Goal: Navigation & Orientation: Find specific page/section

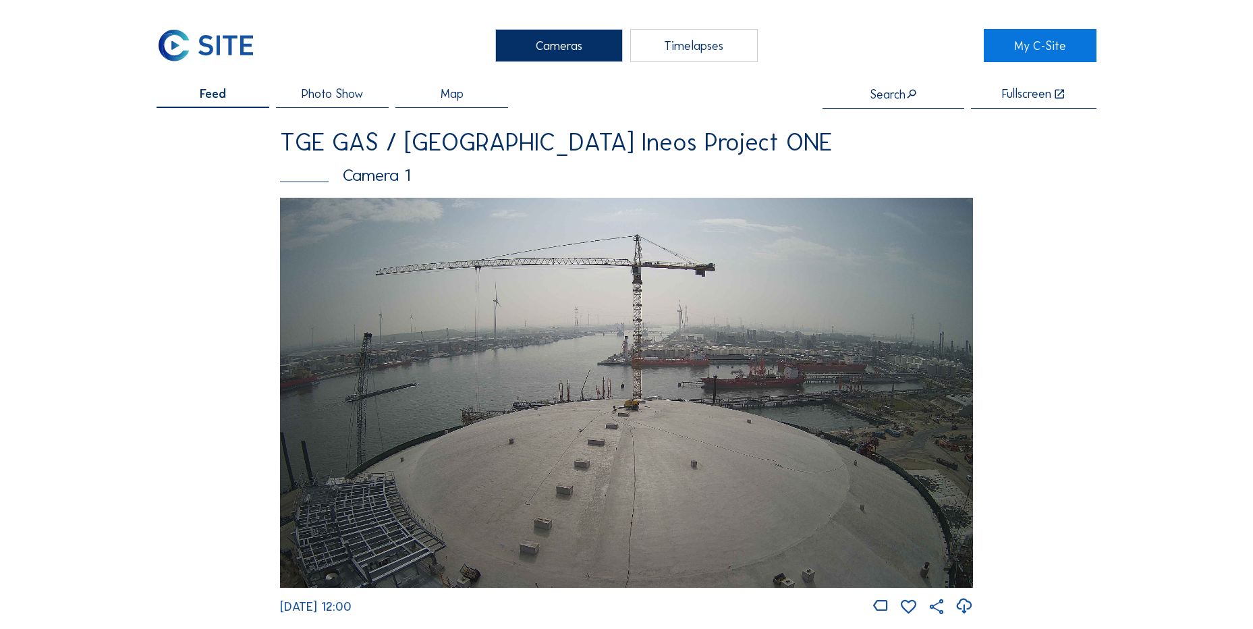
scroll to position [202, 0]
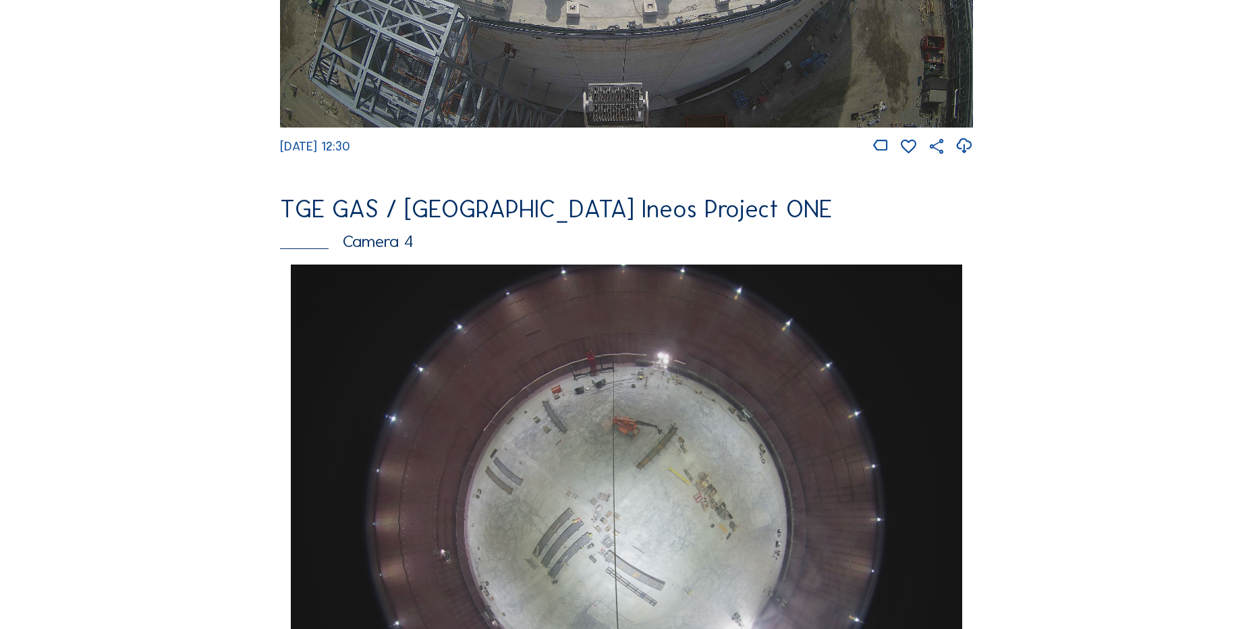
scroll to position [1282, 0]
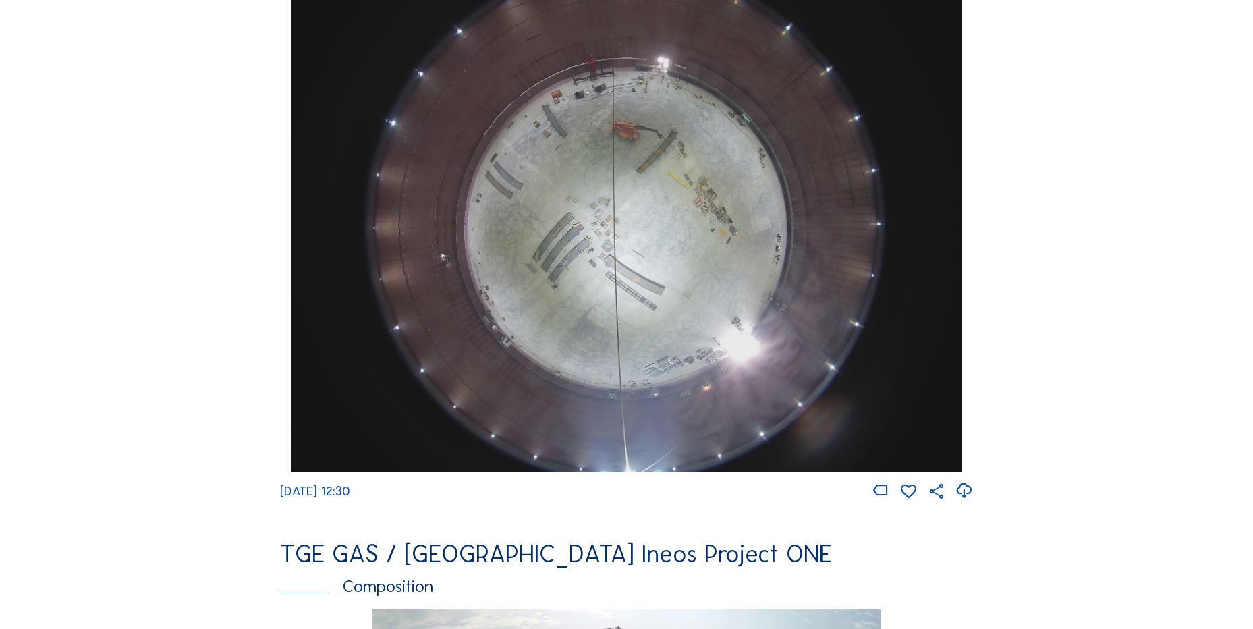
click at [970, 498] on icon at bounding box center [964, 491] width 18 height 22
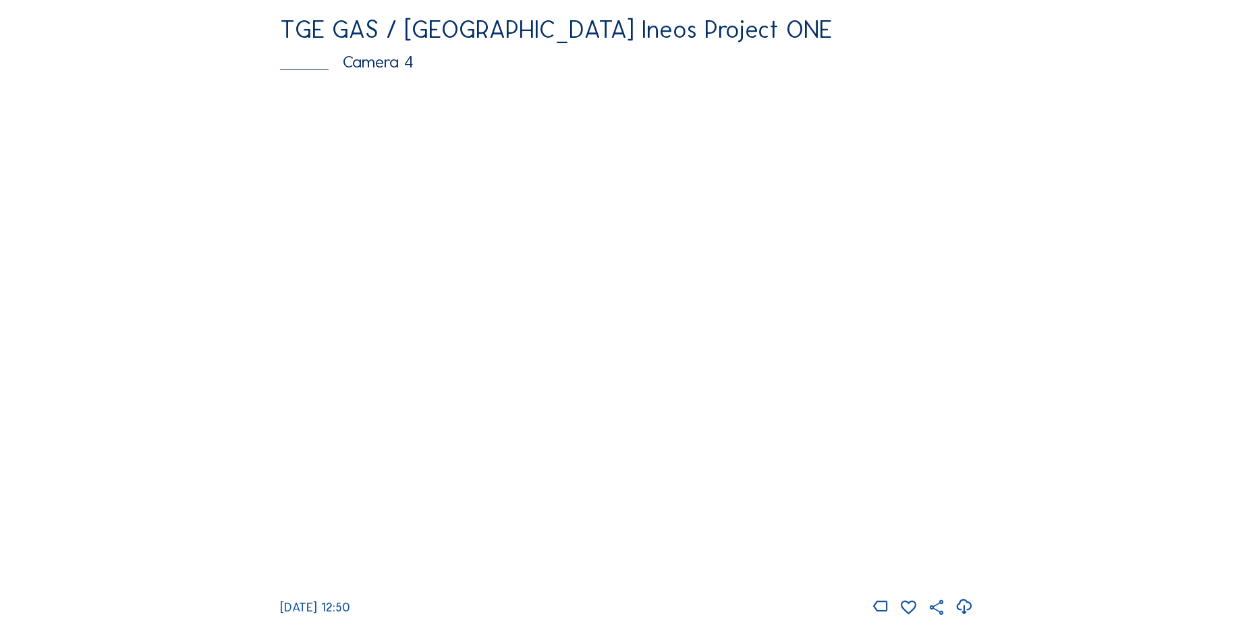
scroll to position [1282, 0]
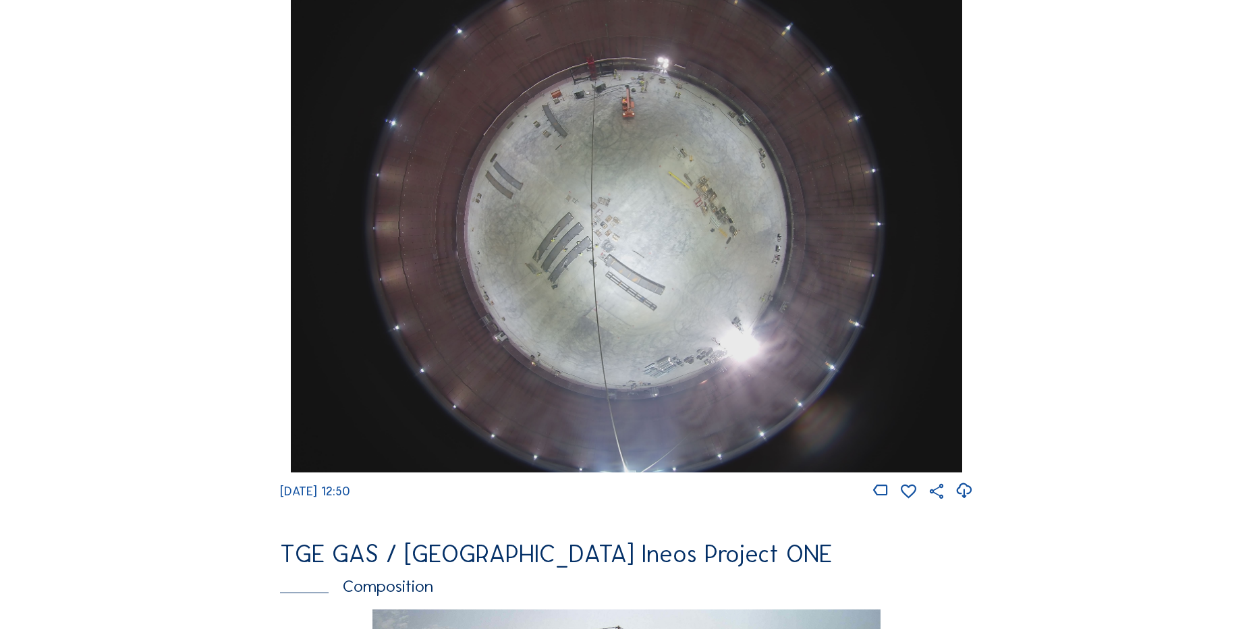
click at [961, 501] on icon at bounding box center [964, 491] width 18 height 22
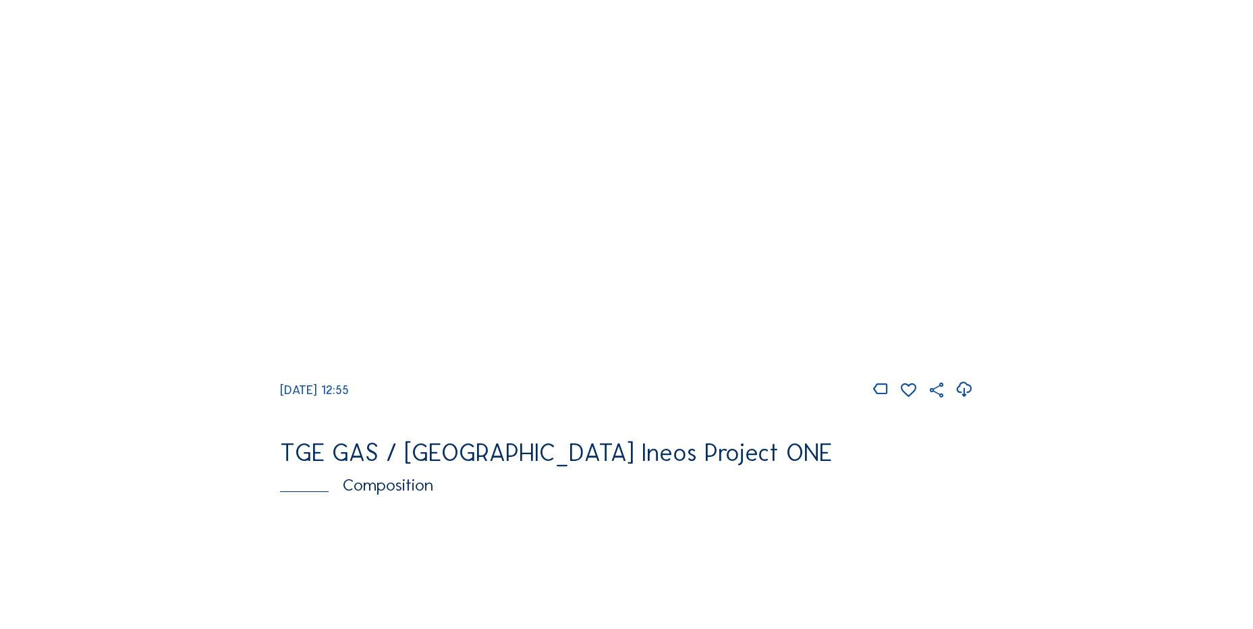
scroll to position [1417, 0]
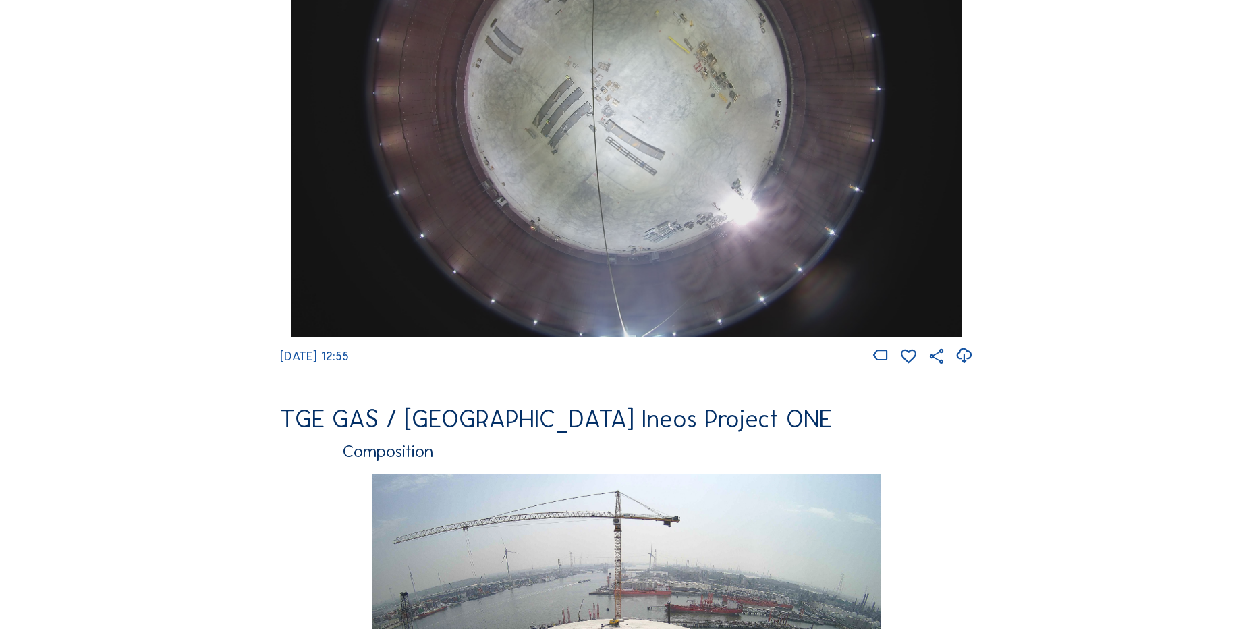
click at [959, 366] on icon at bounding box center [964, 356] width 18 height 22
drag, startPoint x: 96, startPoint y: 169, endPoint x: 125, endPoint y: 197, distance: 40.6
click at [96, 169] on div "Cameras Timelapses My C-Site Feed Photo Show Map Search Fullscreen TGE GAS / [G…" at bounding box center [626, 90] width 1253 height 3015
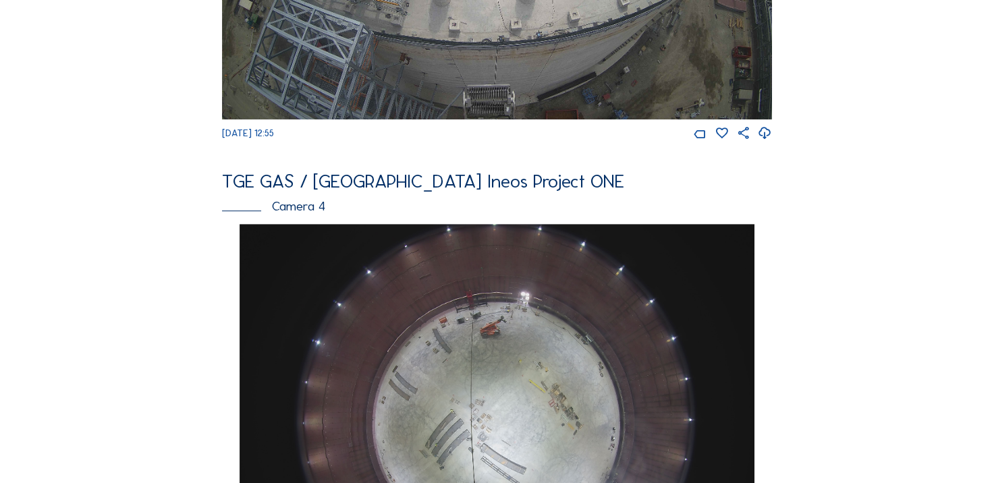
scroll to position [651, 0]
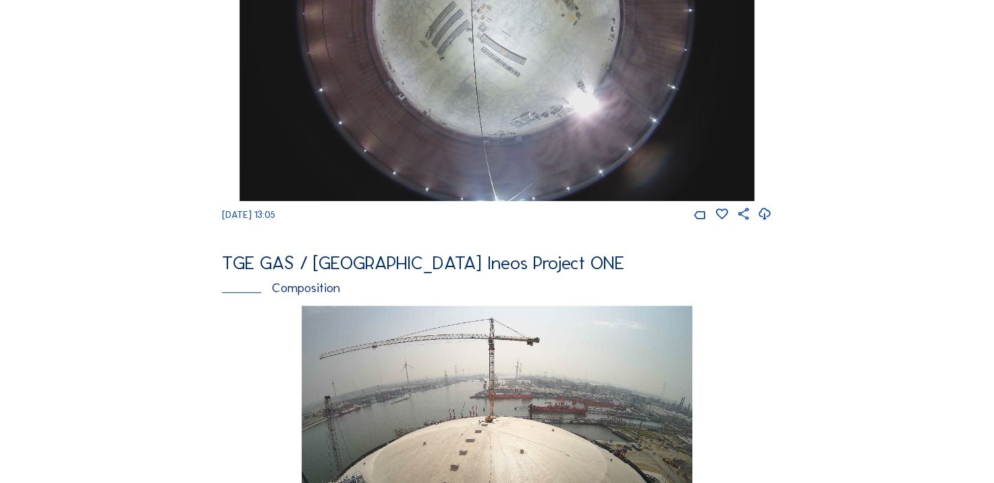
scroll to position [945, 0]
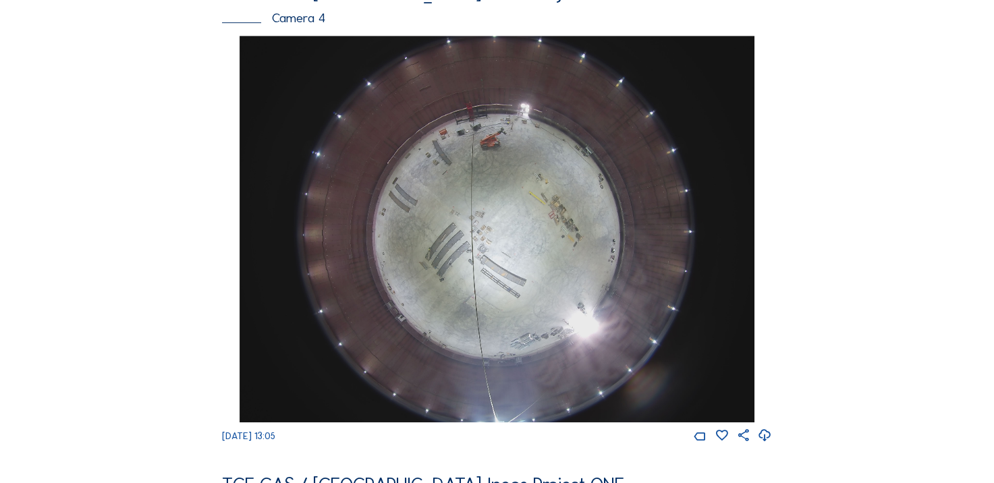
click at [825, 388] on div "Feed Photo Show Map Search Fullscreen TGE GAS / Antwerpen Ineos Project ONE Cam…" at bounding box center [497, 29] width 746 height 1811
click at [838, 236] on div "Feed Photo Show Map Search Fullscreen TGE GAS / Antwerpen Ineos Project ONE Cam…" at bounding box center [497, 29] width 746 height 1811
click at [771, 445] on icon at bounding box center [765, 436] width 14 height 18
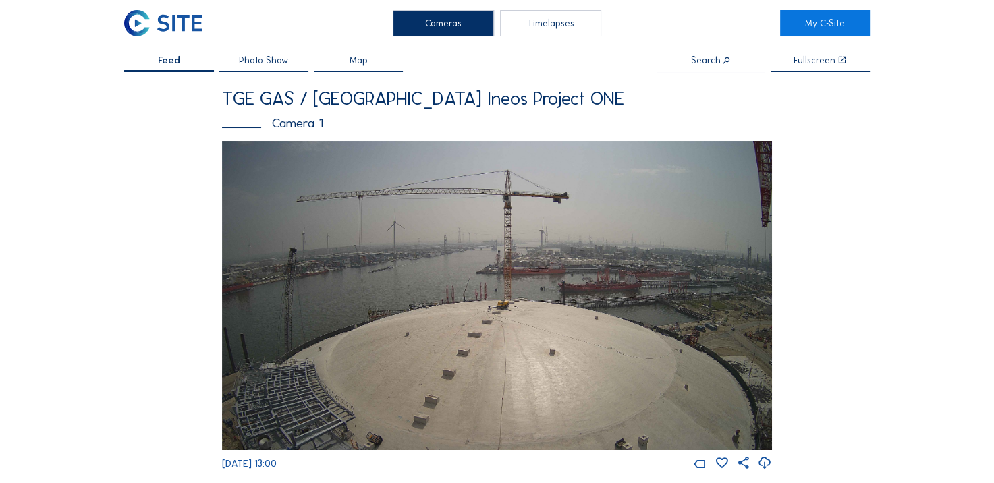
scroll to position [0, 0]
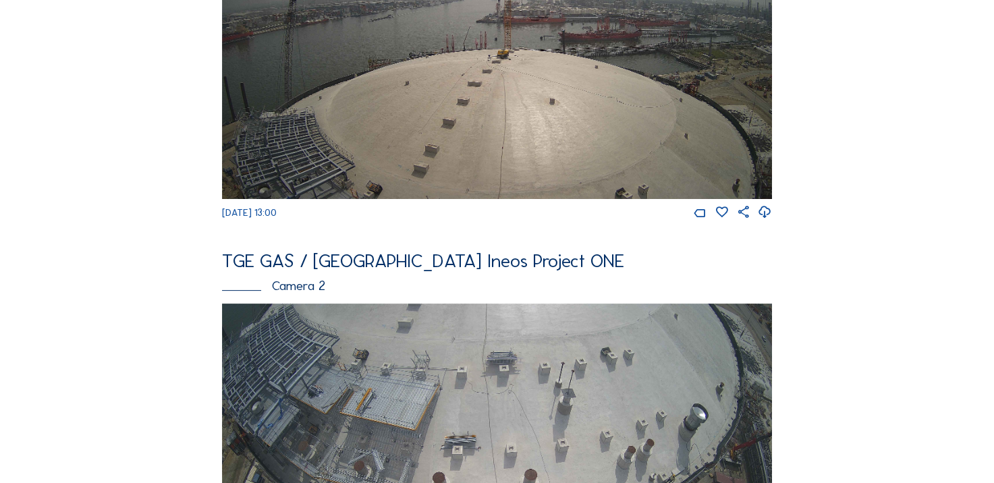
scroll to position [405, 0]
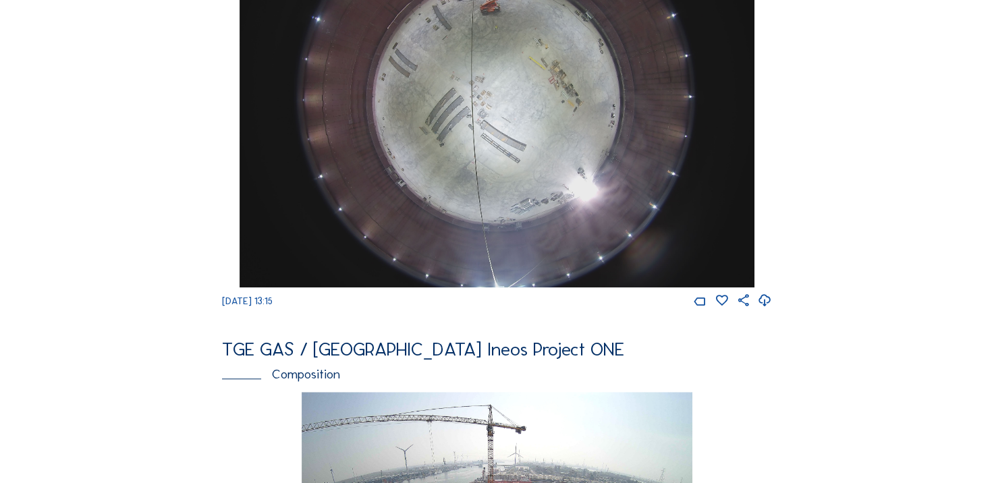
scroll to position [945, 0]
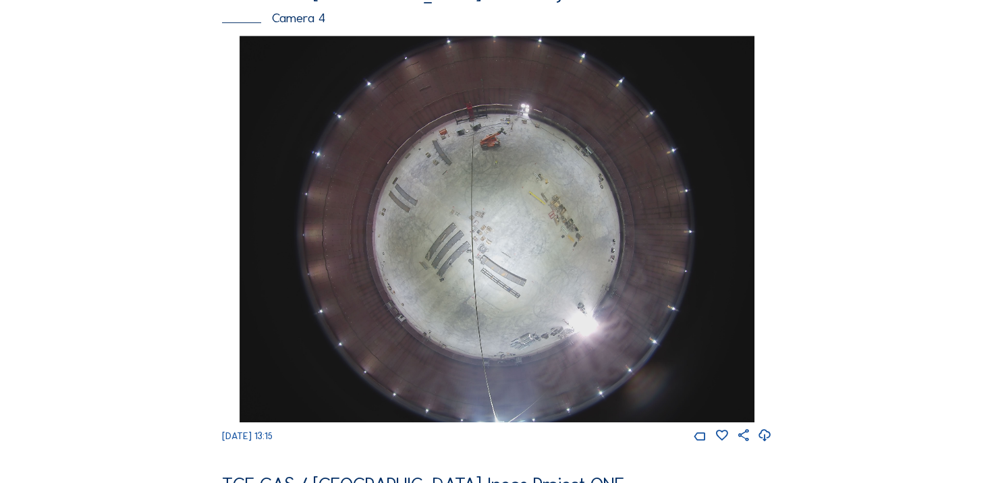
click at [769, 445] on icon at bounding box center [765, 436] width 14 height 18
click at [130, 233] on div "Feed Photo Show Map Search Fullscreen TGE GAS / Antwerpen Ineos Project ONE Cam…" at bounding box center [497, 29] width 746 height 1811
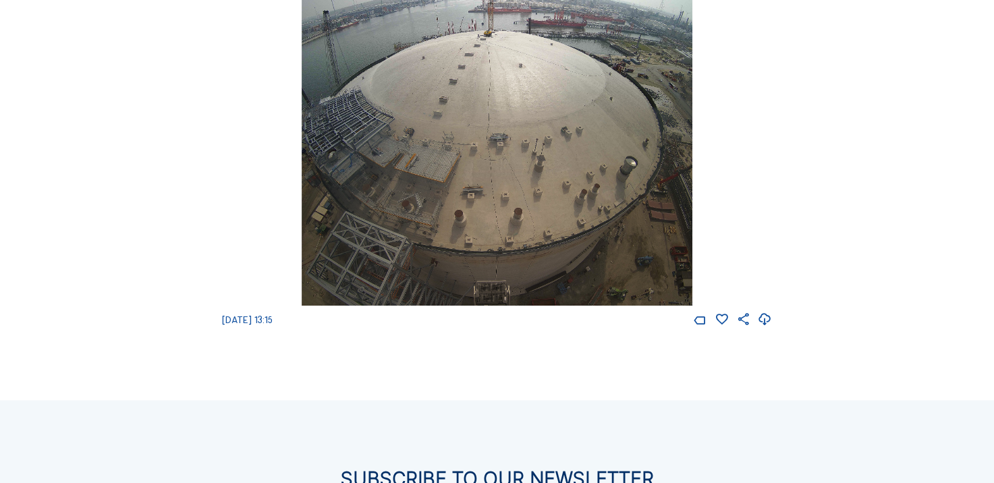
scroll to position [1619, 0]
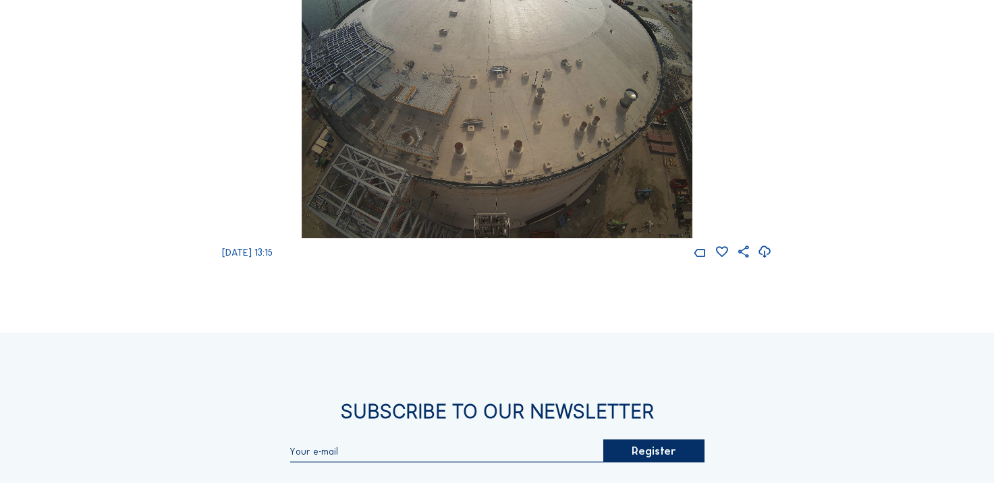
click at [249, 181] on div "We 13 Aug 2025 13:15" at bounding box center [497, 56] width 550 height 408
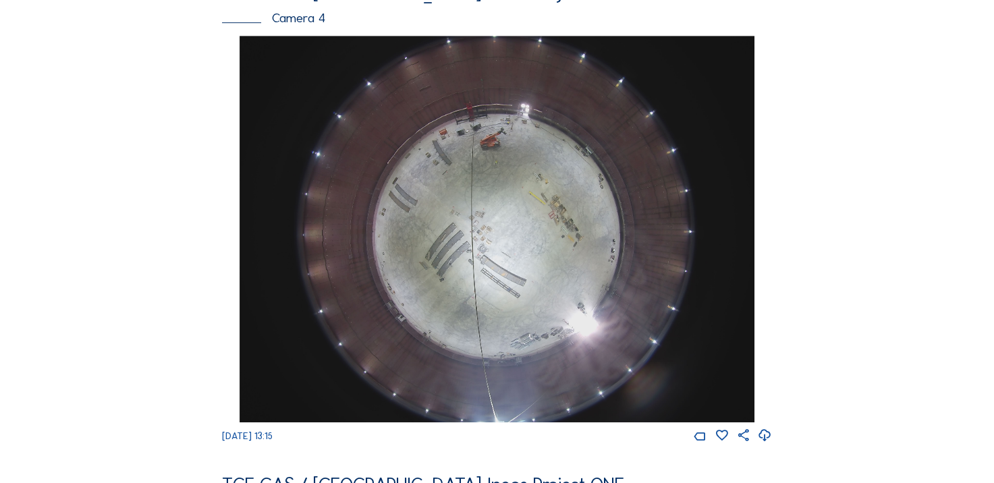
scroll to position [1147, 0]
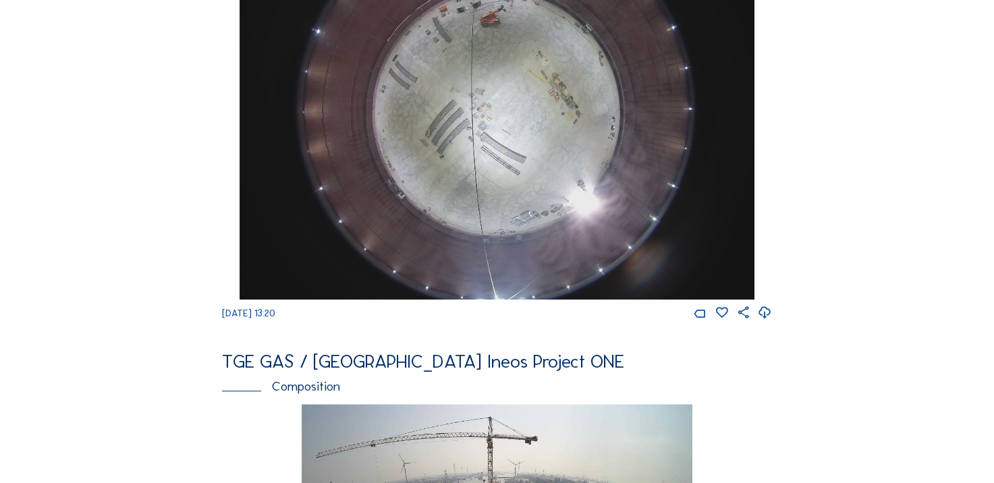
scroll to position [1214, 0]
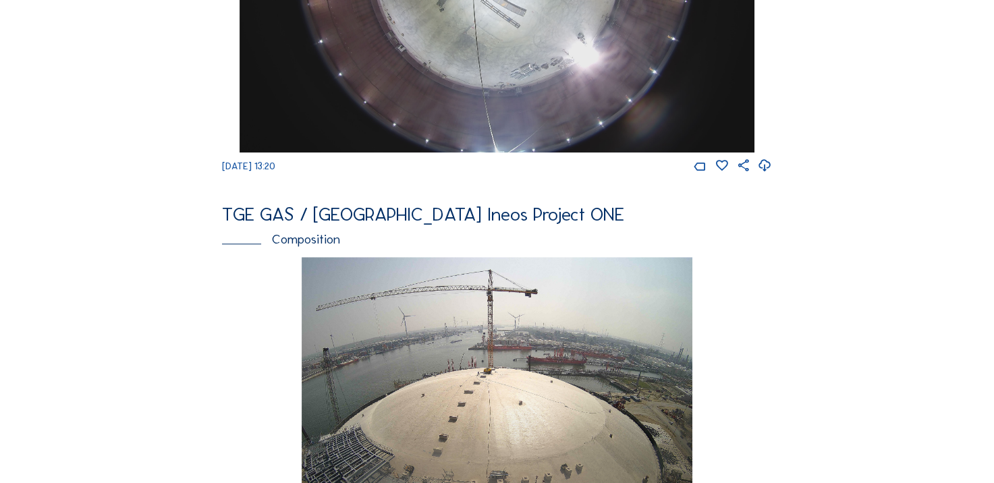
click at [769, 175] on icon at bounding box center [765, 166] width 14 height 18
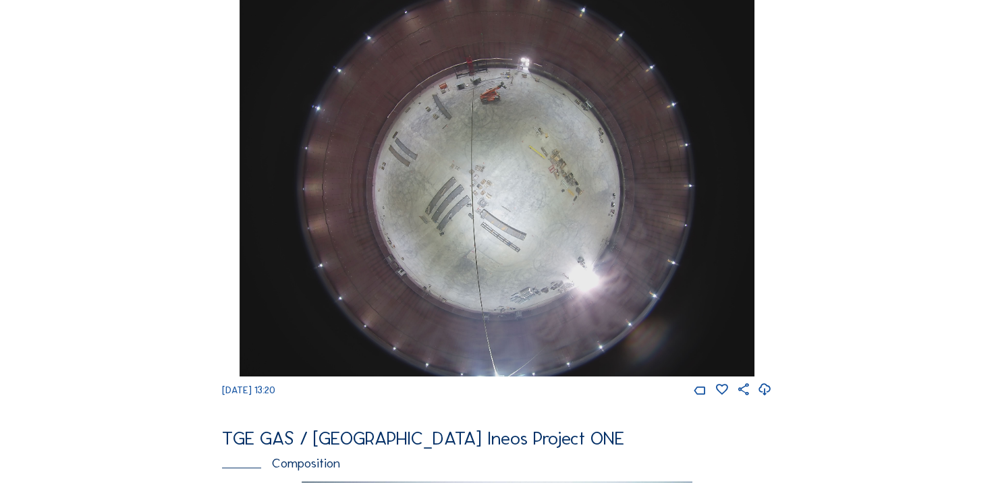
scroll to position [1080, 0]
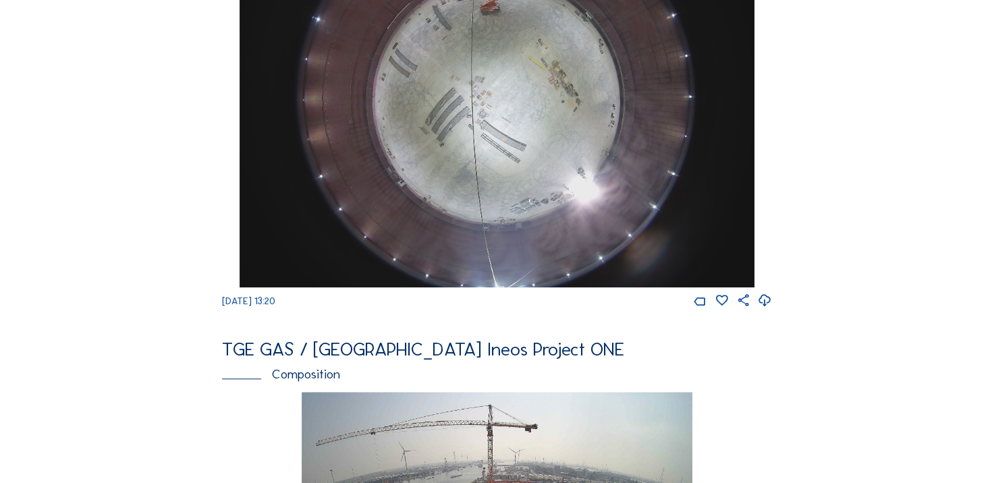
drag, startPoint x: 911, startPoint y: 473, endPoint x: 889, endPoint y: 450, distance: 31.5
click at [911, 473] on div "Cameras Timelapses My C-Site Feed Photo Show Map Search Fullscreen TGE GAS / An…" at bounding box center [497, 87] width 994 height 2334
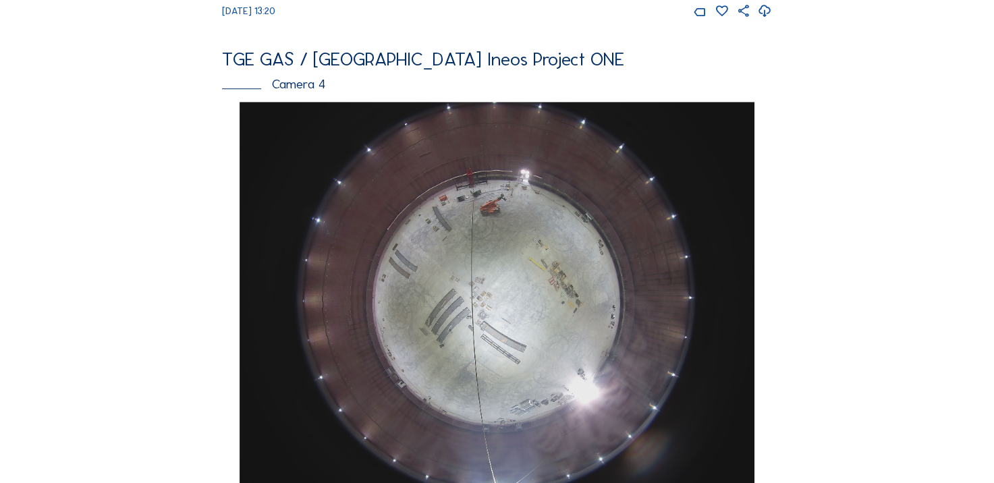
scroll to position [945, 0]
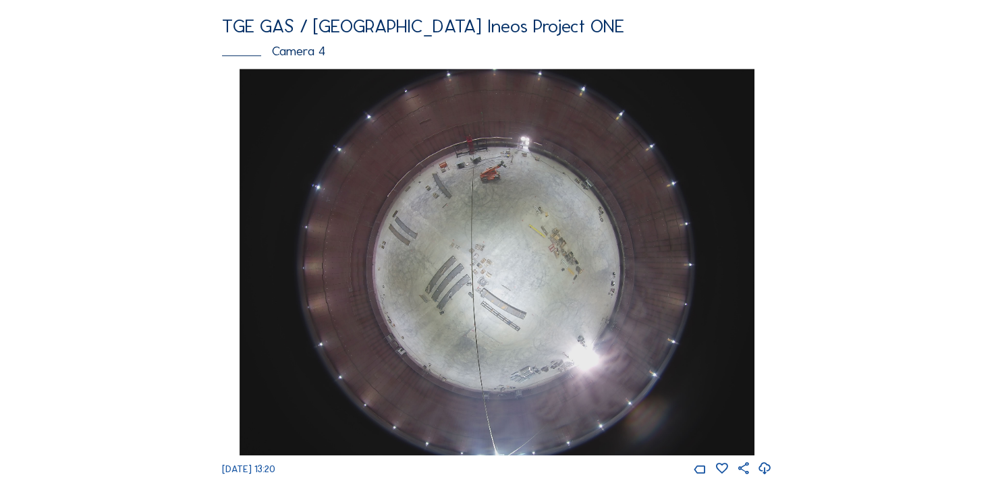
scroll to position [945, 0]
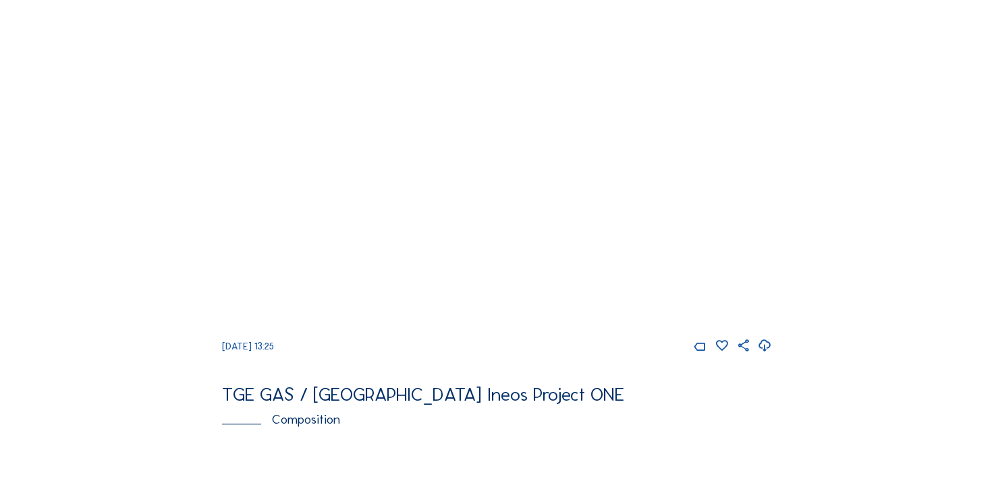
scroll to position [945, 0]
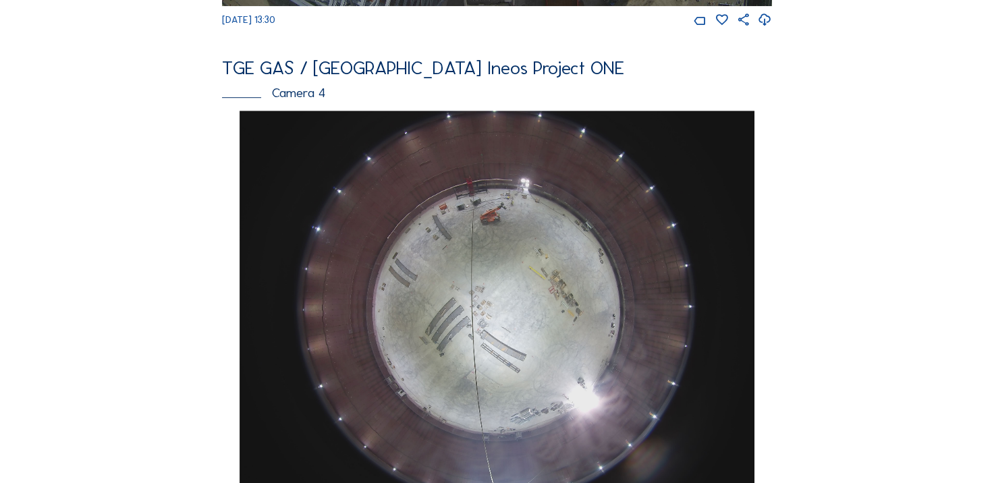
scroll to position [1012, 0]
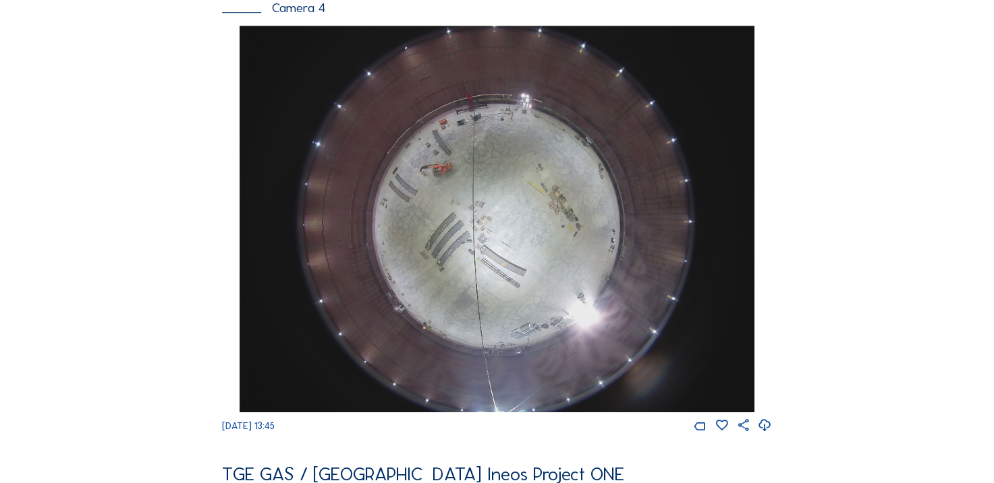
scroll to position [1012, 0]
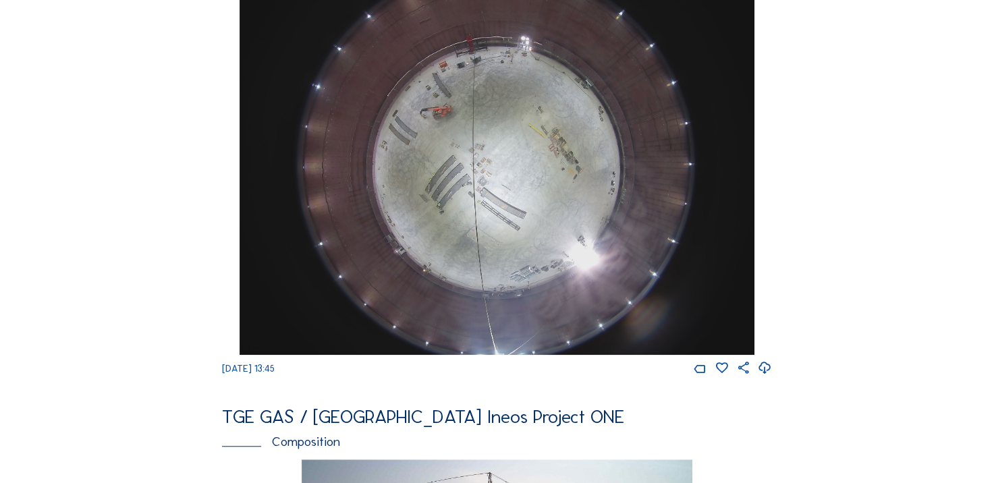
click at [764, 377] on icon at bounding box center [765, 369] width 14 height 18
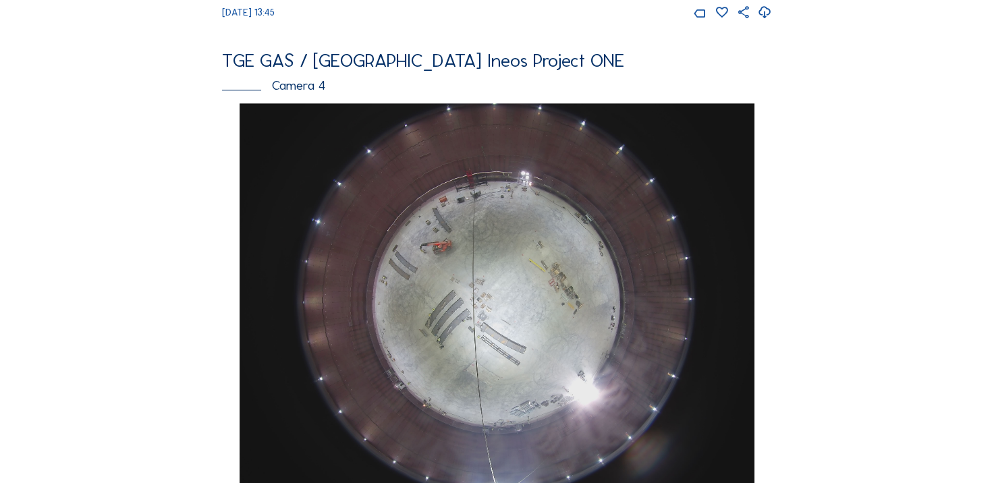
scroll to position [1080, 0]
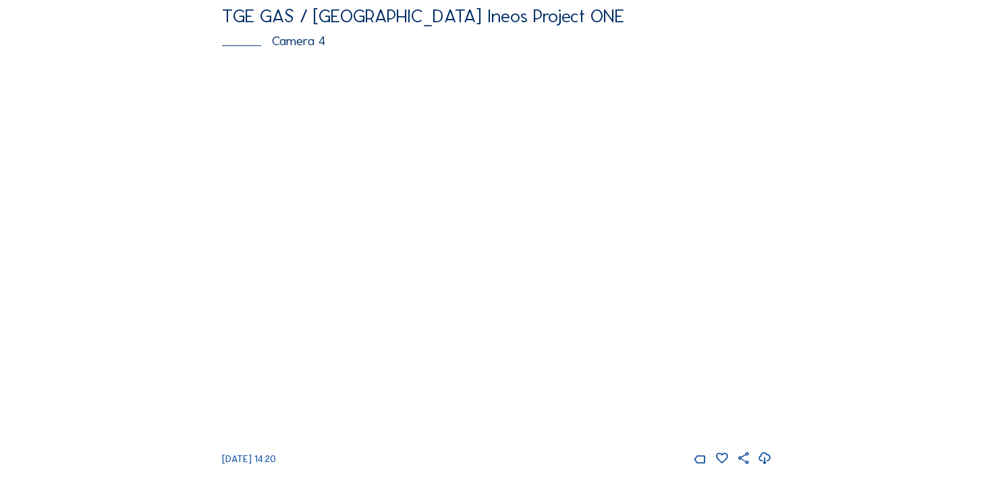
scroll to position [945, 0]
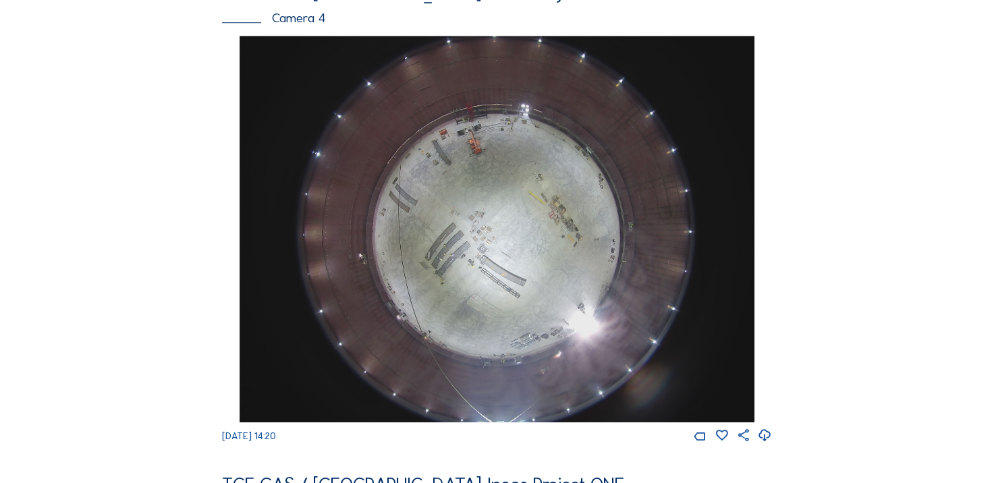
click at [766, 445] on icon at bounding box center [765, 436] width 14 height 18
click at [113, 143] on div "Cameras Timelapses My C-Site Feed Photo Show Map Search Fullscreen TGE GAS / An…" at bounding box center [497, 222] width 994 height 2334
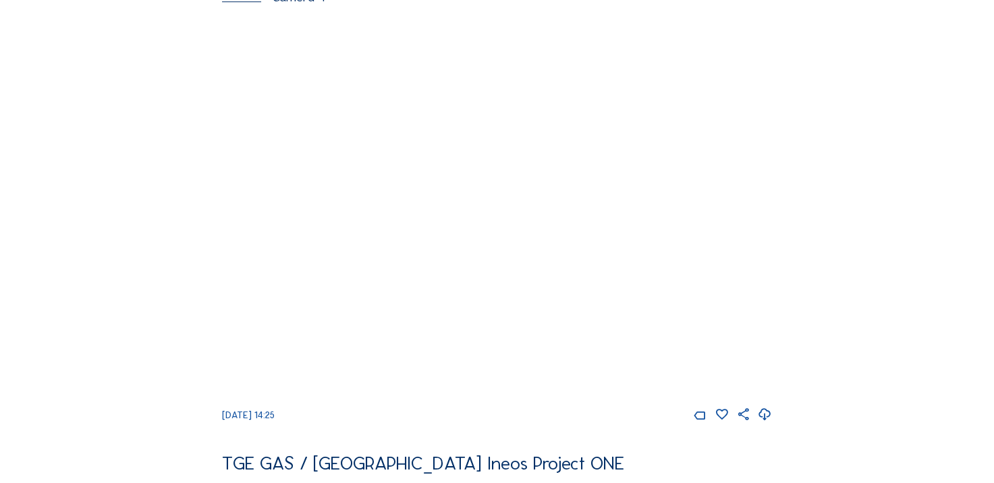
scroll to position [988, 0]
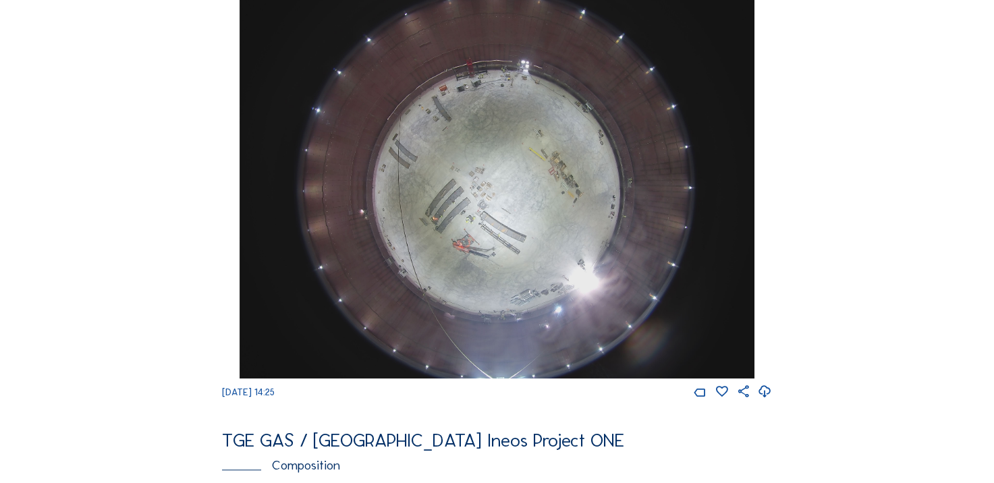
click at [110, 300] on div "Cameras Timelapses My C-Site Feed Photo Show Map Search Fullscreen TGE GAS / [G…" at bounding box center [497, 179] width 994 height 2334
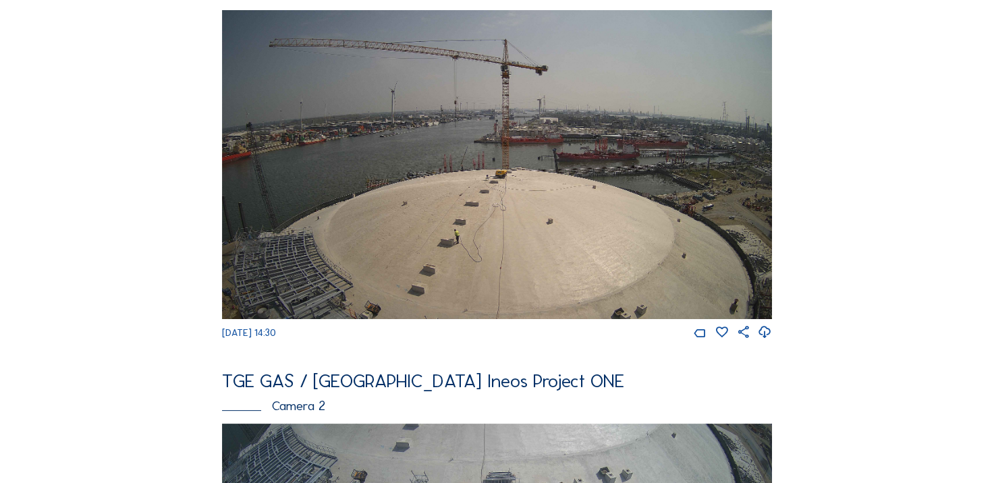
scroll to position [67, 0]
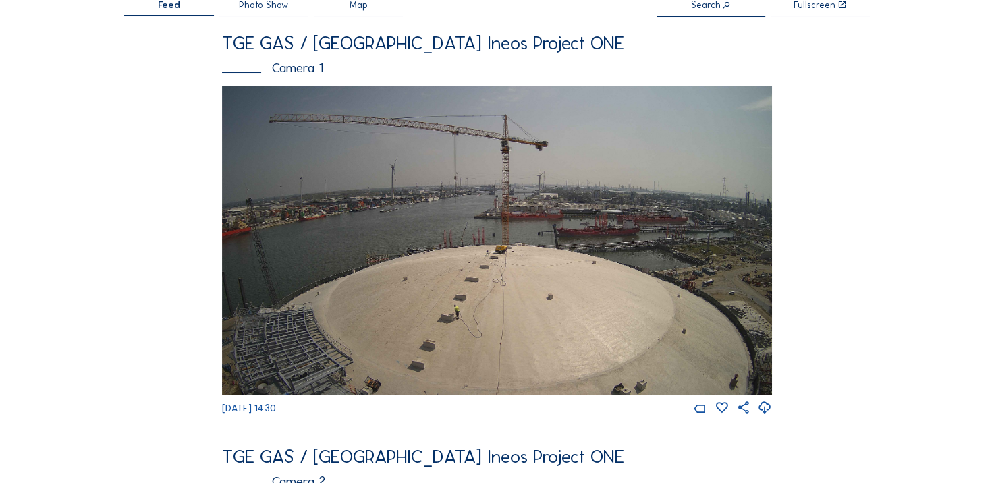
click at [767, 412] on icon at bounding box center [765, 408] width 14 height 18
drag, startPoint x: 46, startPoint y: 180, endPoint x: 97, endPoint y: 175, distance: 51.5
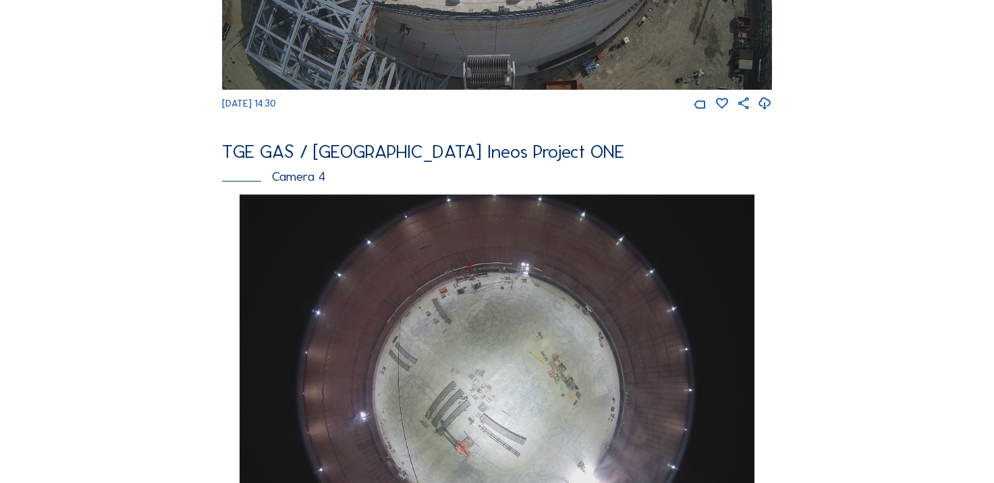
scroll to position [854, 0]
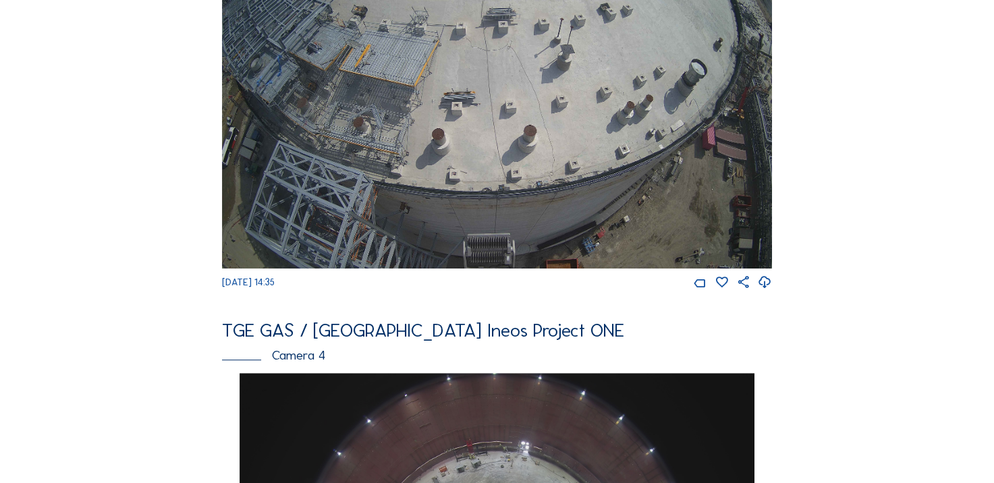
scroll to position [945, 0]
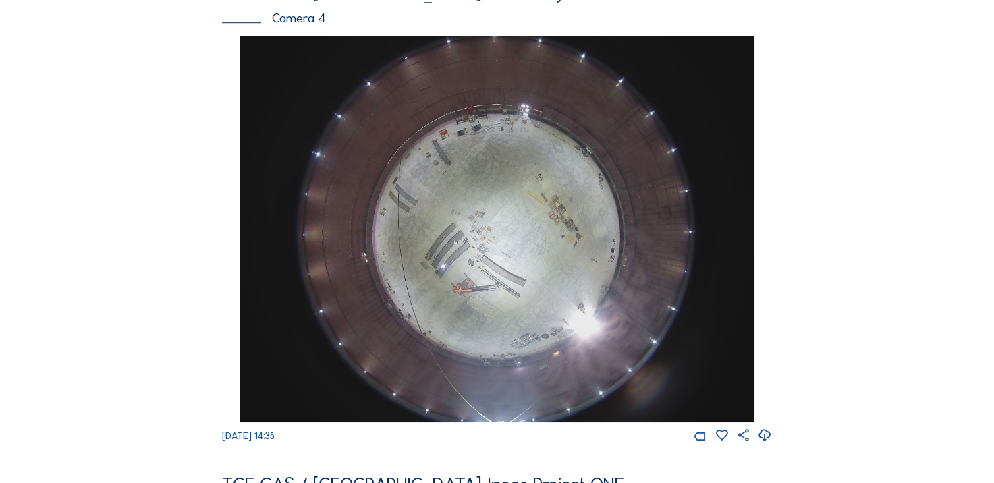
click at [766, 443] on icon at bounding box center [765, 436] width 14 height 18
click at [150, 225] on div "Feed Photo Show Map Search Fullscreen TGE GAS / Antwerpen Ineos Project ONE Cam…" at bounding box center [497, 29] width 746 height 1811
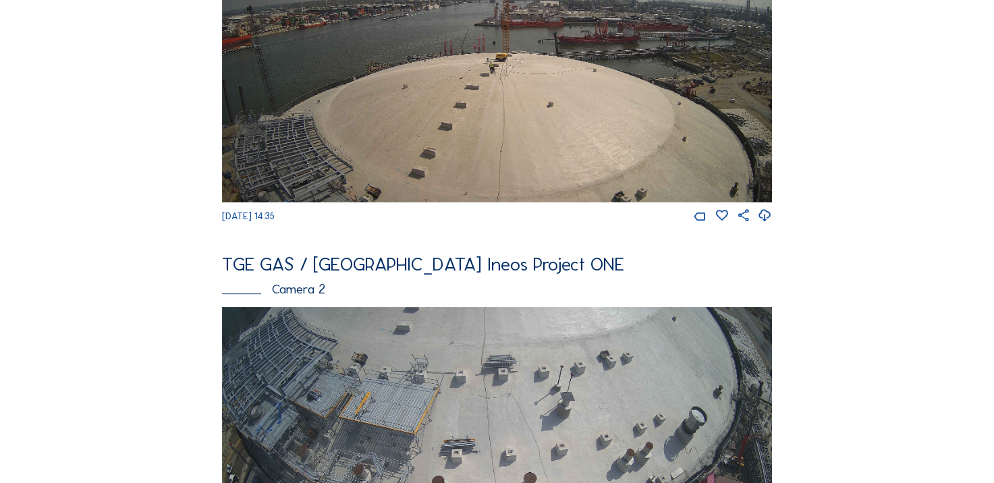
scroll to position [135, 0]
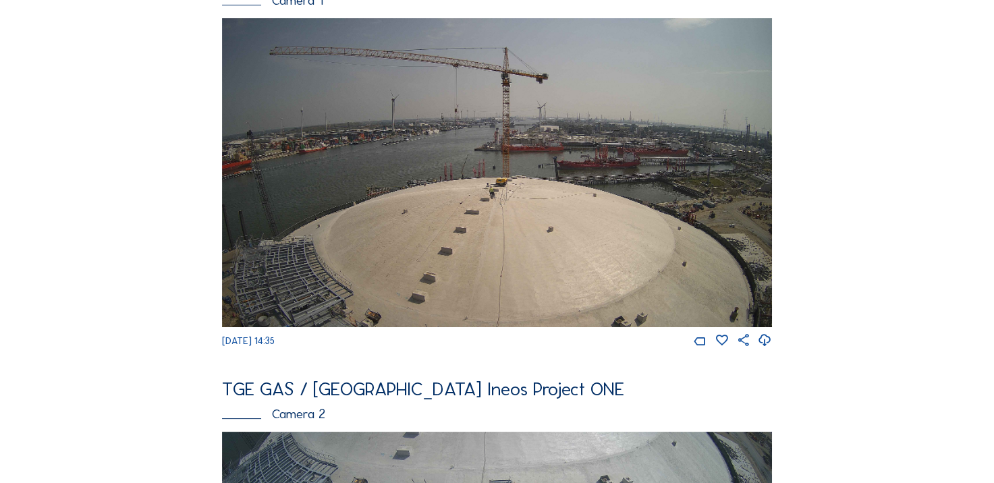
click at [765, 345] on icon at bounding box center [765, 341] width 14 height 18
drag, startPoint x: 119, startPoint y: 286, endPoint x: 167, endPoint y: 279, distance: 48.5
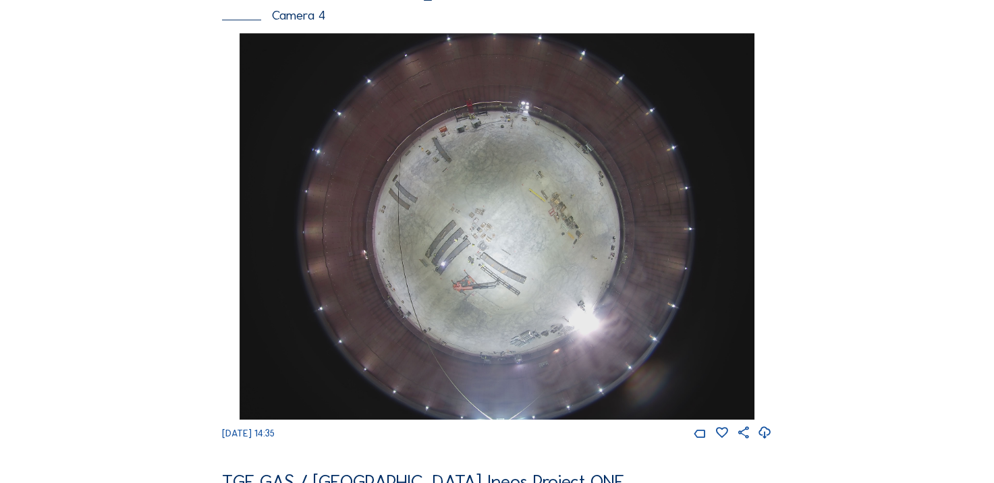
scroll to position [945, 0]
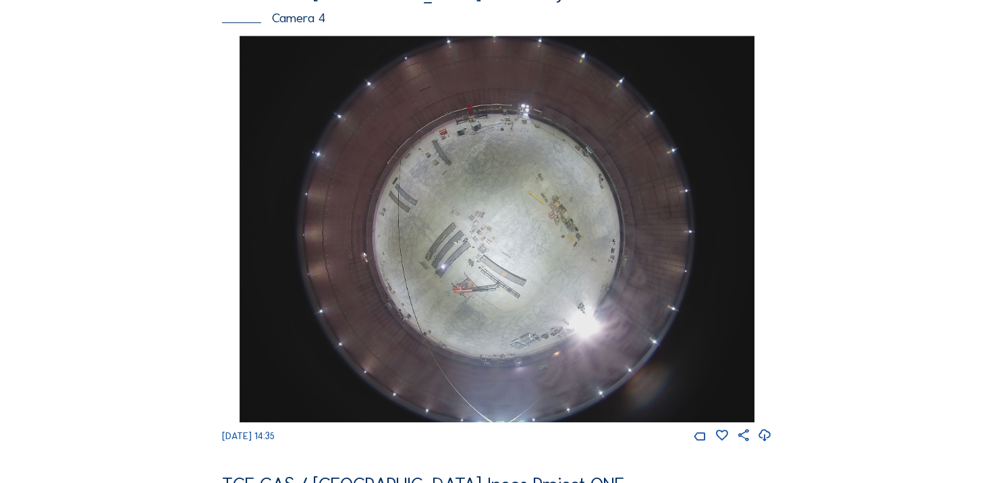
click at [130, 204] on div "Feed Photo Show Map Search Fullscreen TGE GAS / Antwerpen Ineos Project ONE Cam…" at bounding box center [497, 29] width 746 height 1811
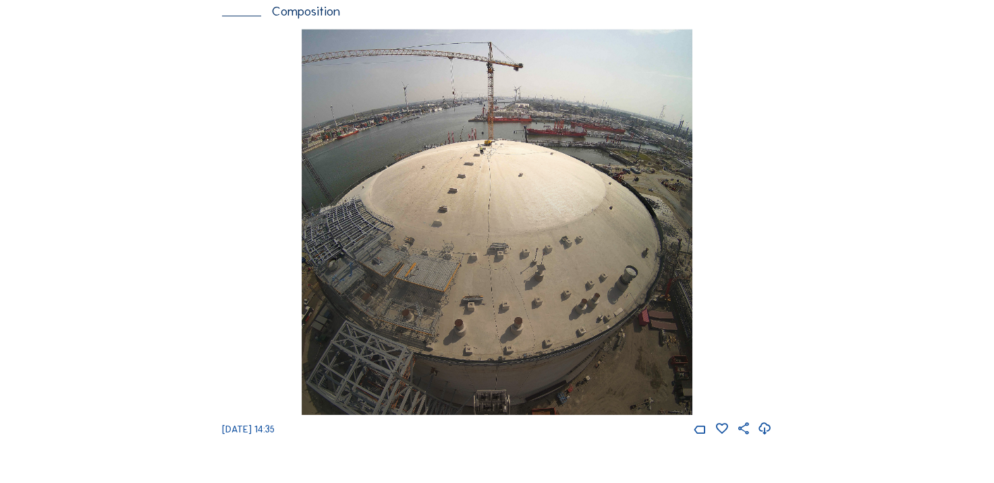
scroll to position [1349, 0]
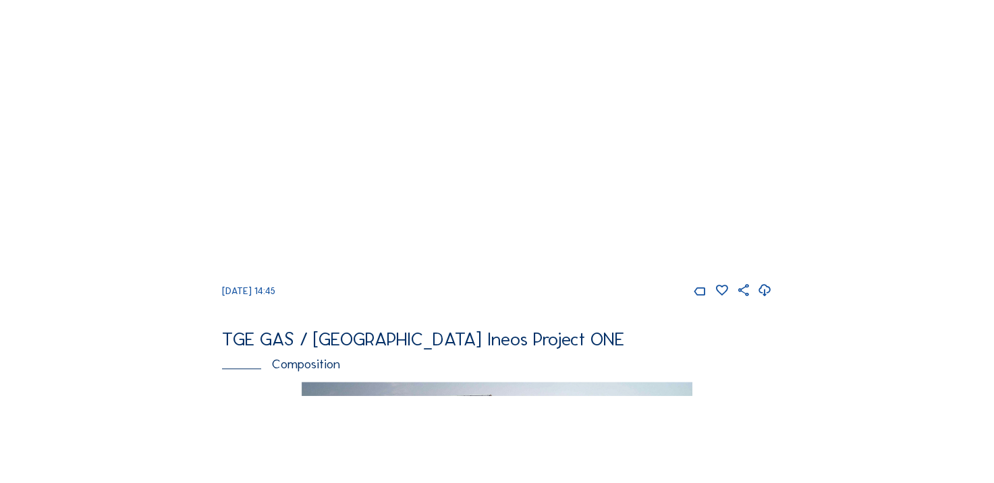
scroll to position [1012, 0]
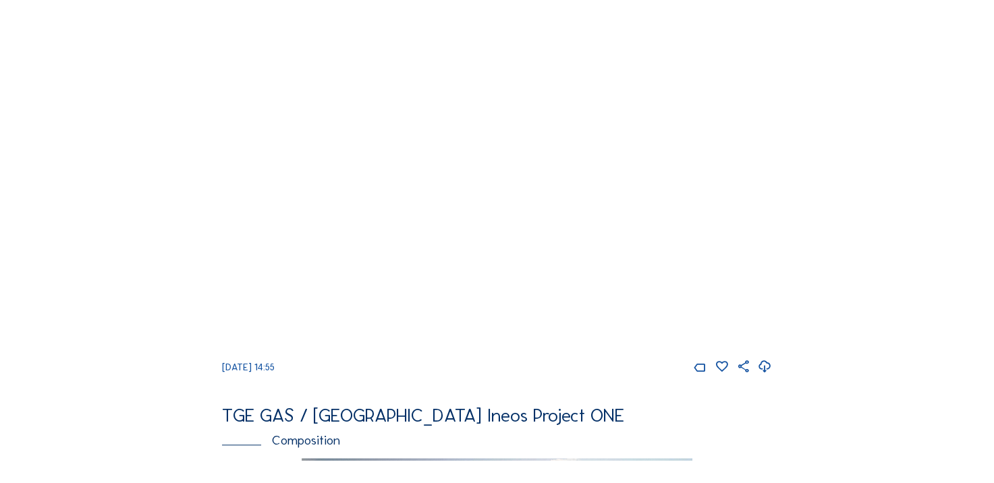
scroll to position [1012, 0]
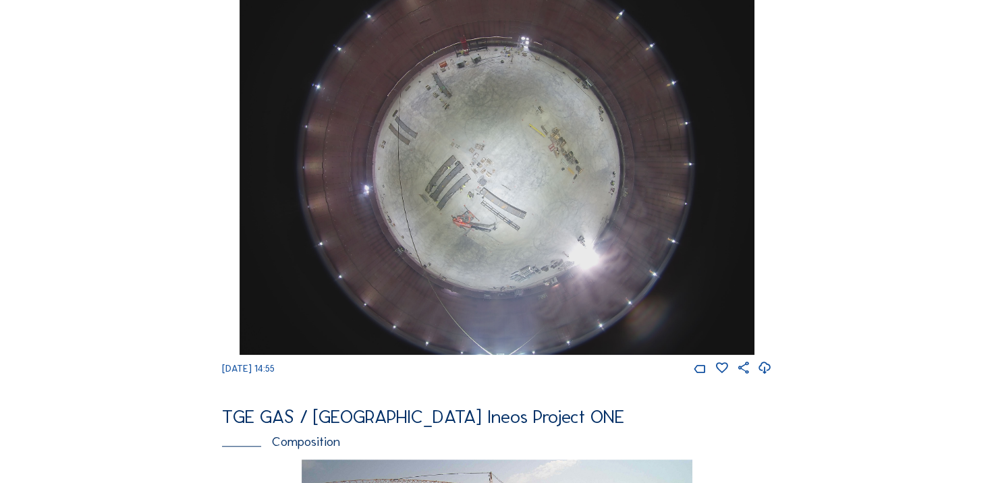
drag, startPoint x: 773, startPoint y: 382, endPoint x: 772, endPoint y: 374, distance: 7.5
click at [772, 377] on icon at bounding box center [765, 369] width 14 height 18
